Goal: Information Seeking & Learning: Learn about a topic

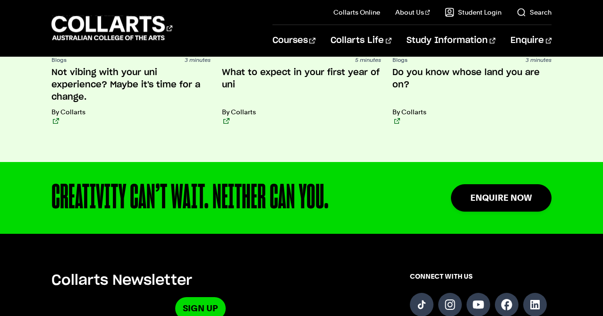
scroll to position [2222, 0]
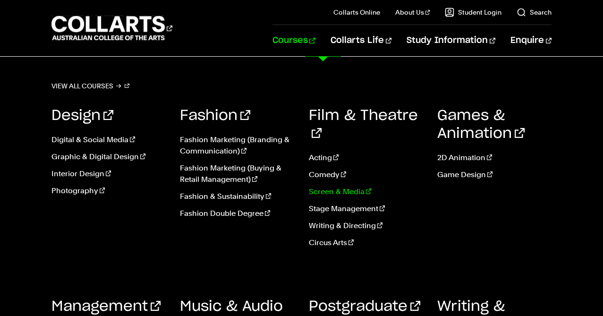
click at [337, 186] on link "Screen & Media" at bounding box center [366, 191] width 114 height 11
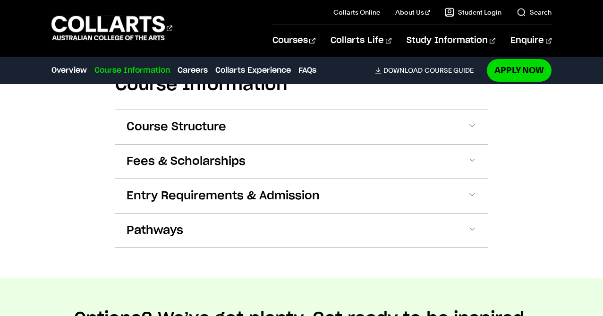
scroll to position [949, 0]
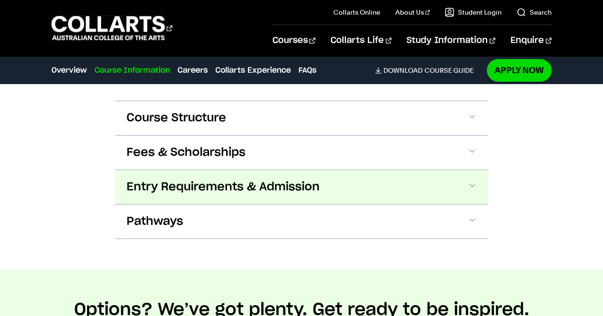
click at [169, 180] on span "Entry Requirements & Admission" at bounding box center [223, 186] width 193 height 15
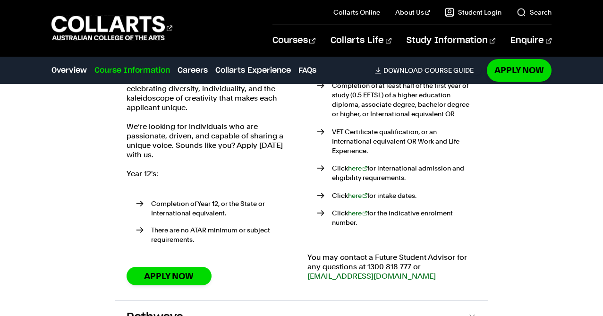
scroll to position [1117, 0]
click at [357, 191] on link "here" at bounding box center [358, 195] width 20 height 8
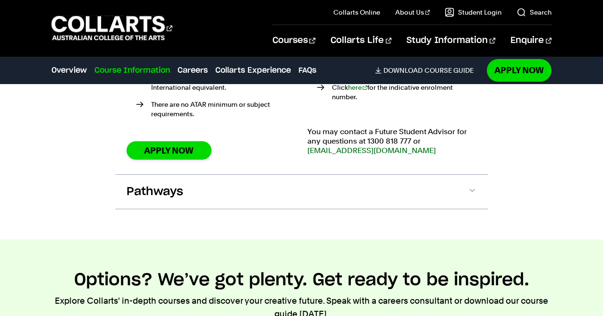
scroll to position [1278, 0]
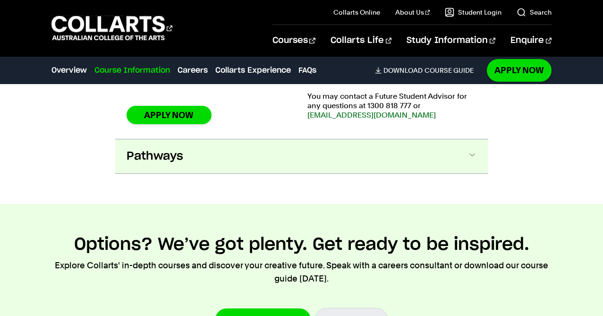
click at [144, 149] on span "Pathways" at bounding box center [155, 156] width 57 height 15
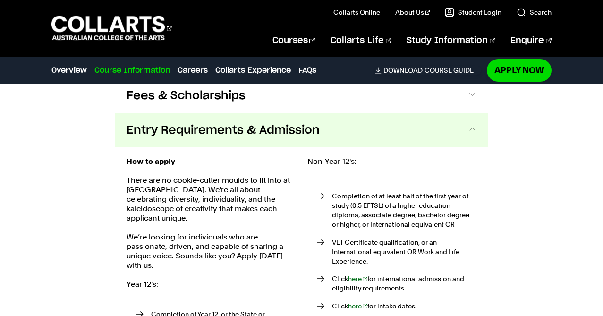
scroll to position [999, 0]
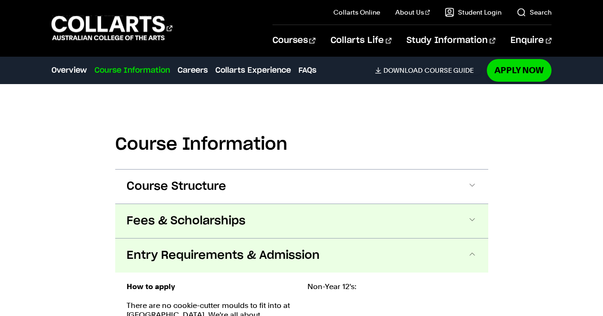
click at [142, 215] on span "Fees & Scholarships" at bounding box center [186, 220] width 119 height 15
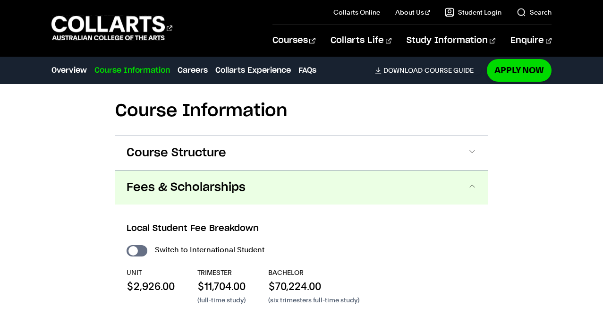
scroll to position [898, 0]
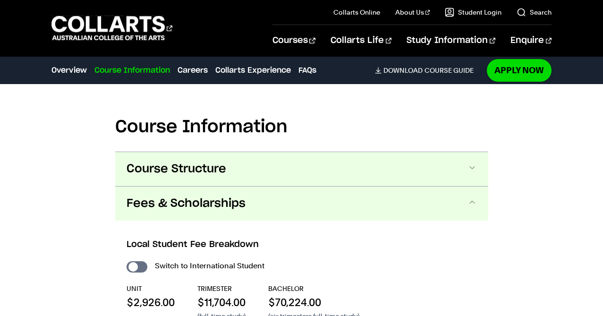
click at [195, 157] on button "Course Structure" at bounding box center [301, 169] width 373 height 34
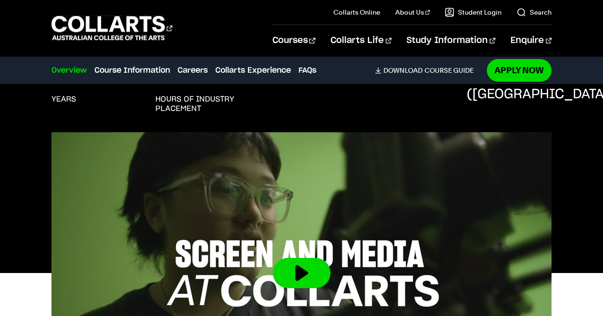
scroll to position [0, 0]
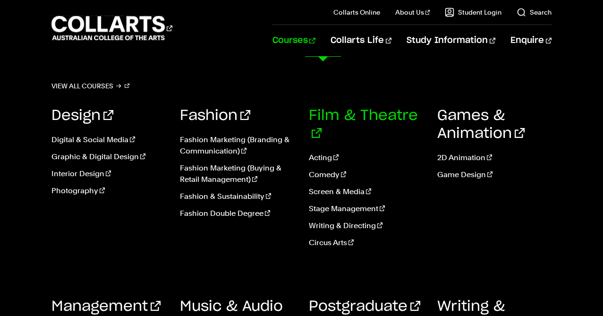
click at [329, 119] on link "Film & Theatre" at bounding box center [363, 125] width 109 height 32
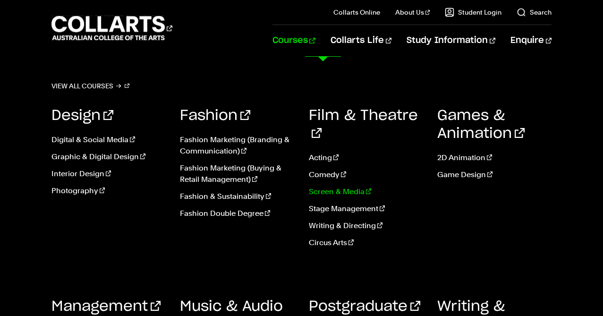
click at [329, 186] on link "Screen & Media" at bounding box center [366, 191] width 114 height 11
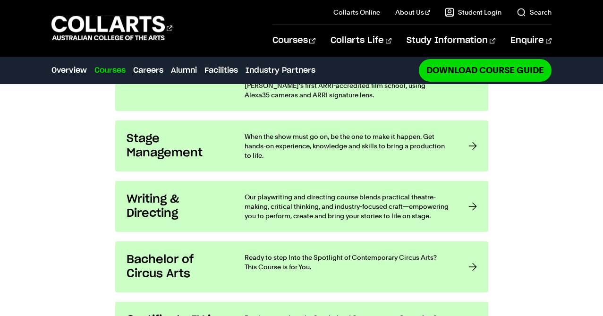
scroll to position [886, 0]
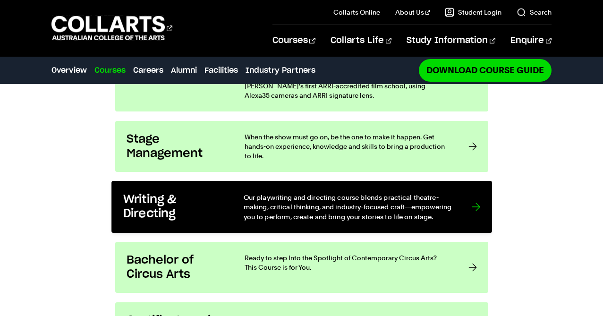
click at [156, 193] on h3 "Writing & Directing" at bounding box center [173, 207] width 101 height 29
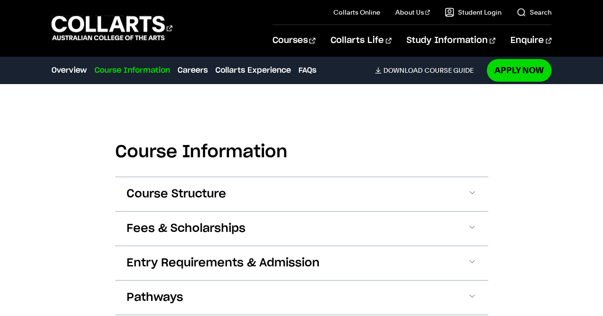
scroll to position [1000, 0]
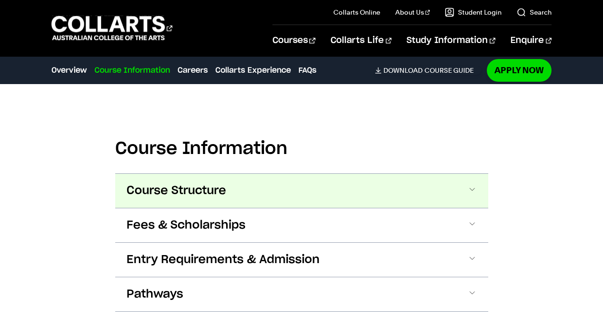
click at [146, 183] on span "Course Structure" at bounding box center [177, 190] width 100 height 15
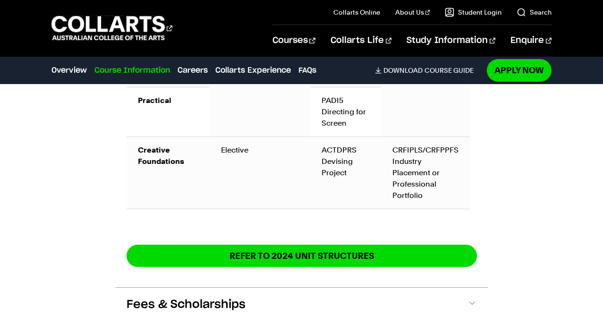
scroll to position [1602, 0]
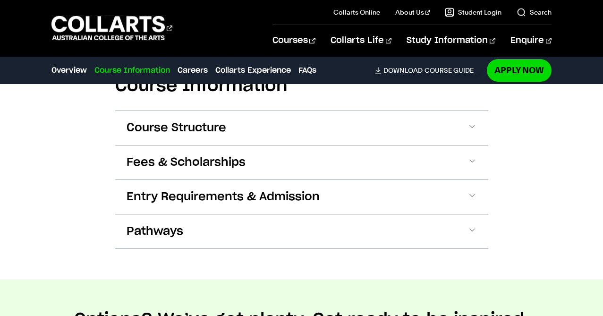
scroll to position [945, 0]
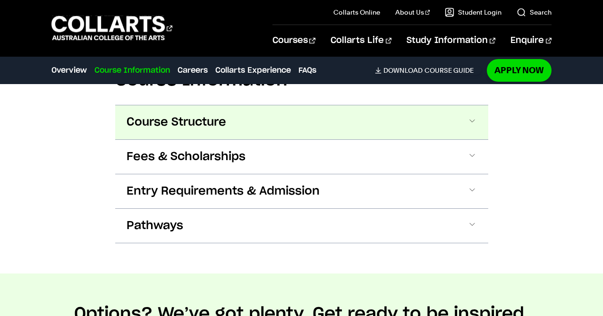
click at [192, 127] on span "Course Structure" at bounding box center [177, 122] width 100 height 15
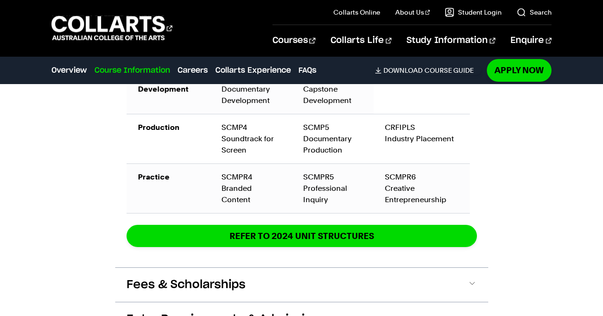
scroll to position [1487, 0]
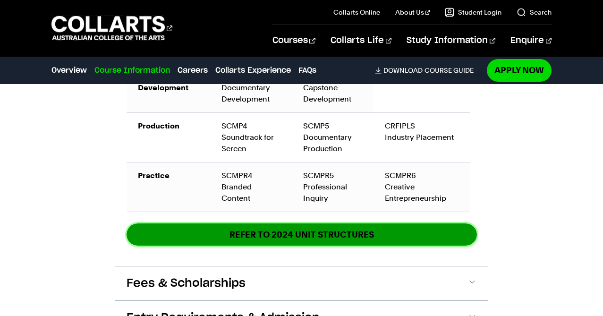
click at [337, 223] on link "REFER TO 2024 unit structures" at bounding box center [302, 234] width 350 height 22
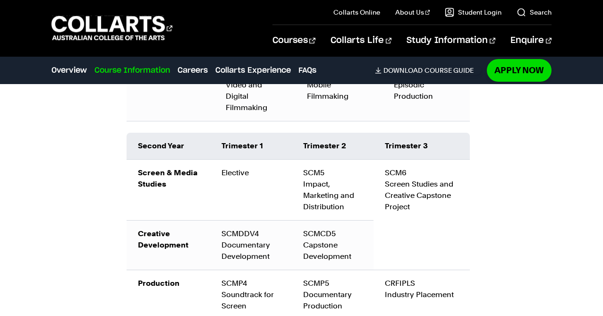
scroll to position [1321, 0]
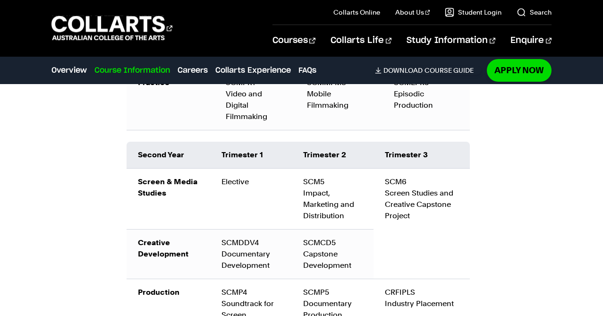
click at [253, 170] on td "Elective" at bounding box center [251, 198] width 82 height 61
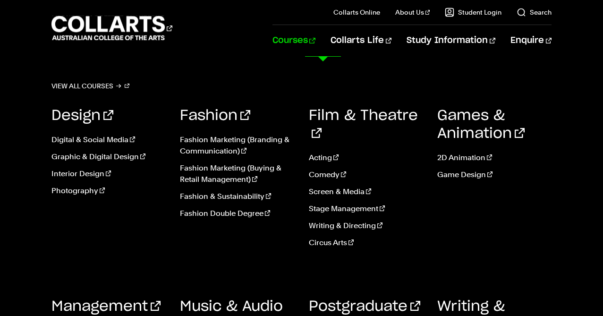
scroll to position [457, 0]
click at [66, 211] on div "Design Digital & Social Media Graphic & Digital Design Interior Design Photogra…" at bounding box center [108, 181] width 114 height 177
click at [336, 220] on link "Writing & Directing" at bounding box center [366, 225] width 114 height 11
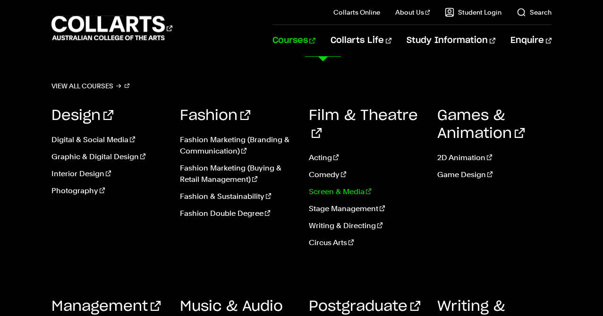
click at [349, 186] on link "Screen & Media" at bounding box center [366, 191] width 114 height 11
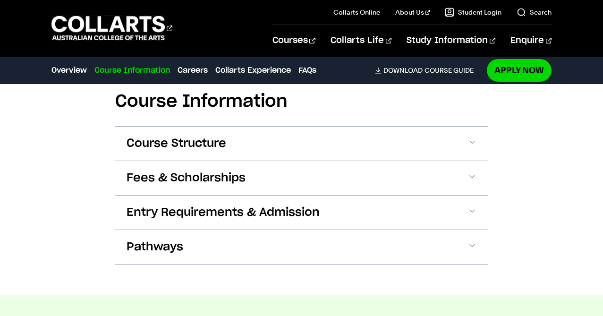
scroll to position [1048, 0]
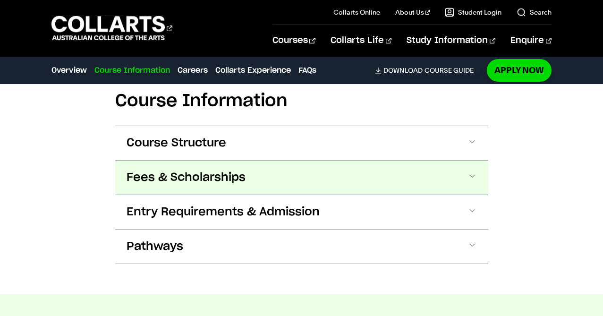
click at [172, 170] on span "Fees & Scholarships" at bounding box center [186, 177] width 119 height 15
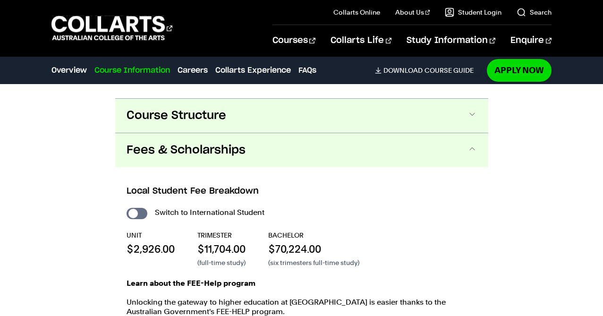
click at [175, 109] on button "Course Structure" at bounding box center [301, 116] width 373 height 34
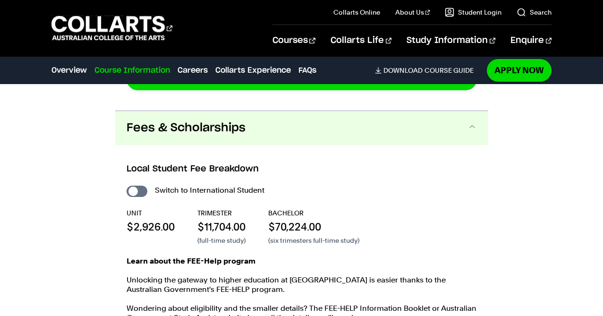
scroll to position [1777, 0]
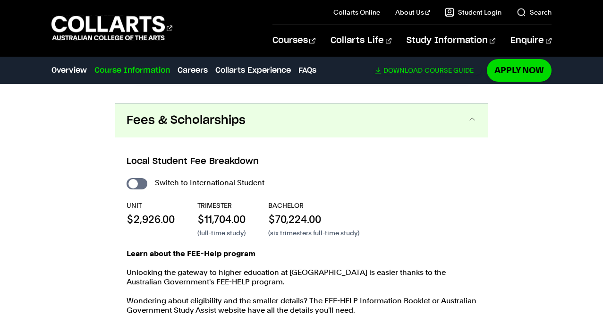
click at [429, 73] on link "Download Course Guide" at bounding box center [428, 70] width 106 height 8
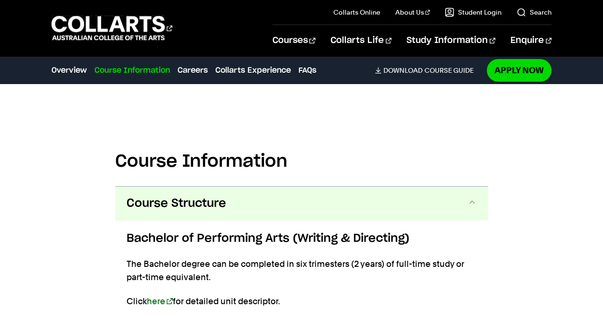
scroll to position [1064, 0]
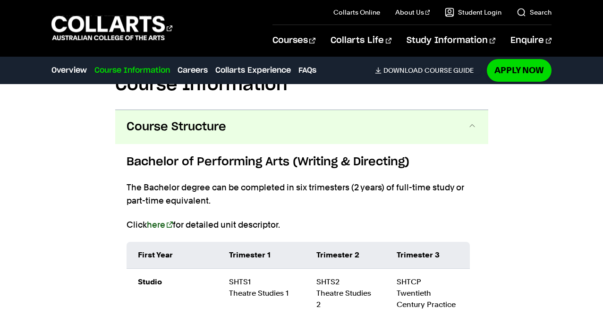
click at [157, 220] on link "here" at bounding box center [160, 225] width 26 height 10
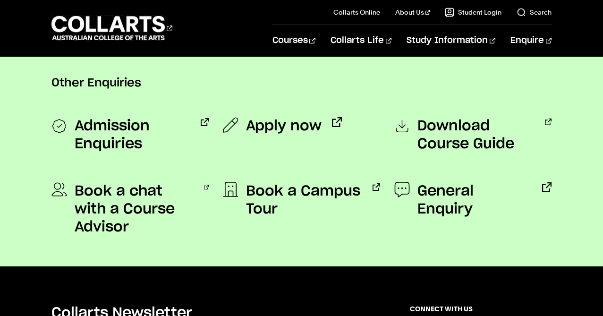
scroll to position [763, 0]
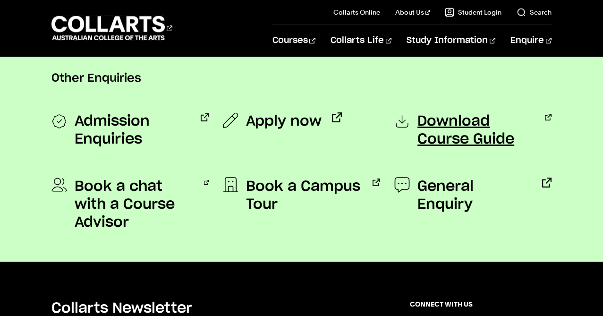
click at [448, 128] on span "Download Course Guide" at bounding box center [475, 130] width 117 height 36
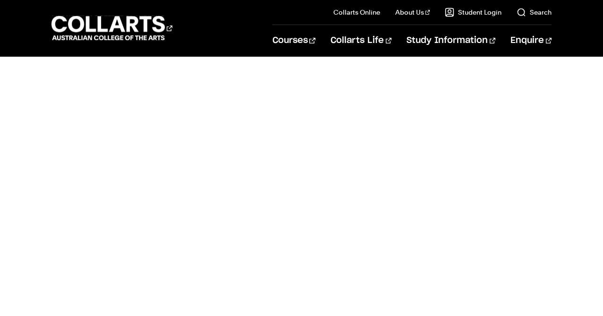
scroll to position [307, 0]
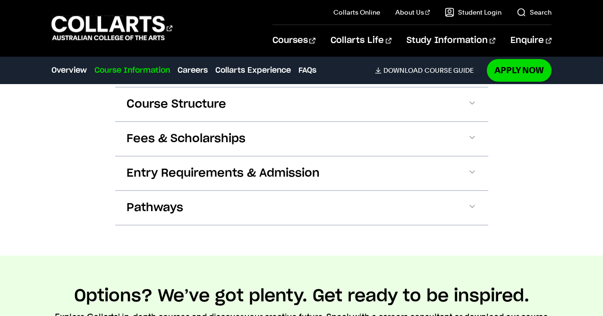
scroll to position [970, 0]
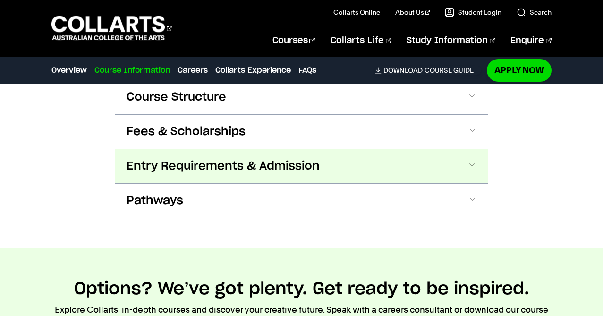
click at [129, 172] on span "Entry Requirements & Admission" at bounding box center [223, 166] width 193 height 15
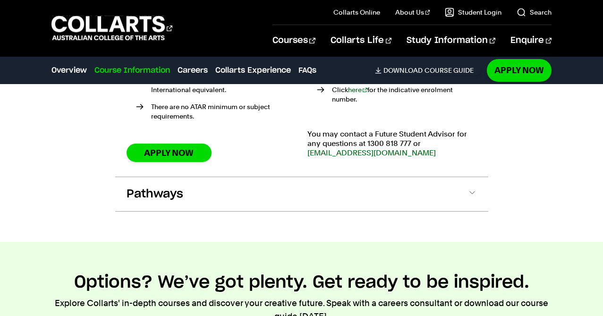
scroll to position [1248, 0]
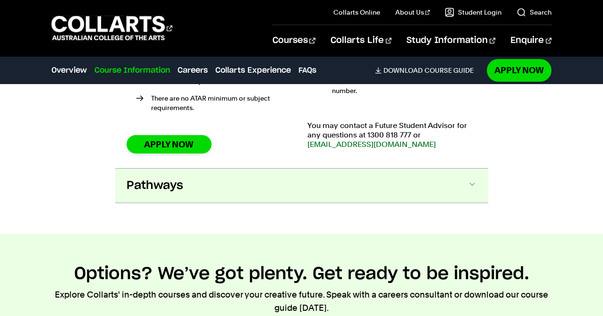
click at [132, 178] on span "Pathways" at bounding box center [155, 185] width 57 height 15
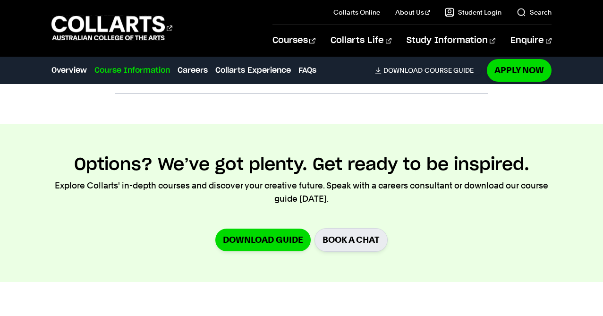
scroll to position [1619, 0]
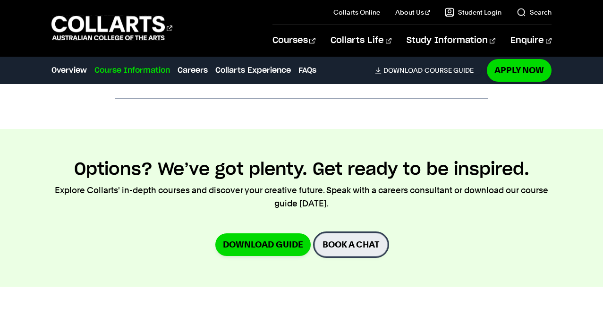
click at [361, 233] on link "BOOK A CHAT" at bounding box center [350, 244] width 73 height 23
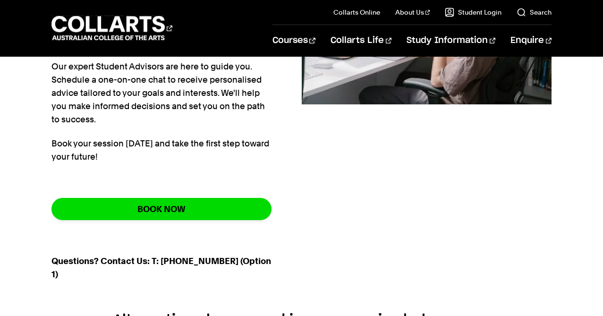
scroll to position [278, 0]
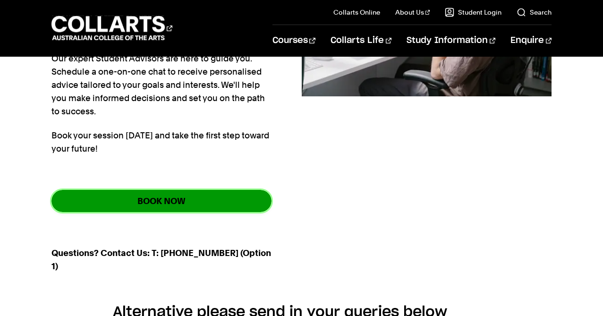
click at [195, 200] on link "BOOK NOW" at bounding box center [161, 201] width 220 height 22
